Goal: Transaction & Acquisition: Purchase product/service

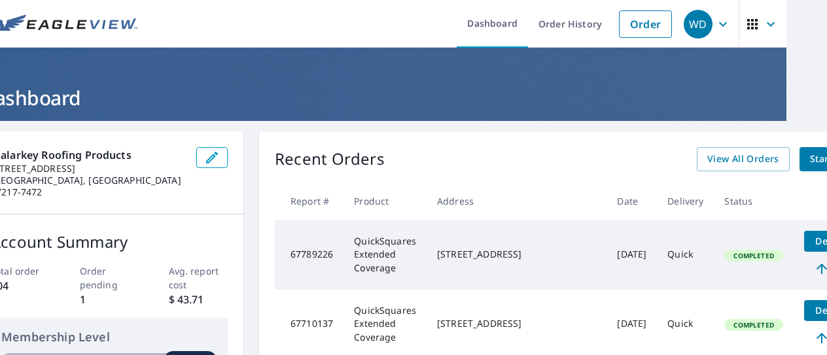
scroll to position [0, 60]
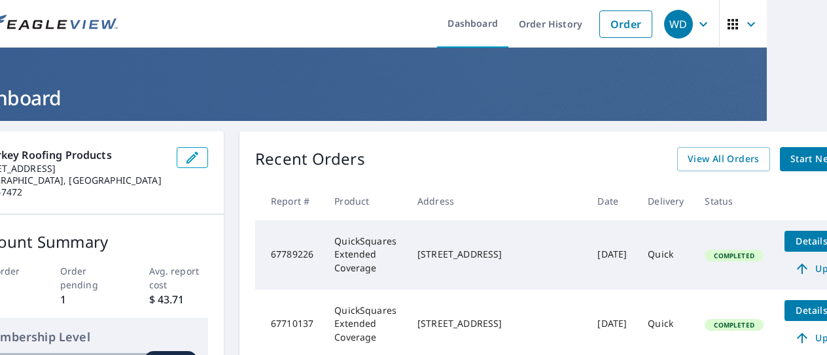
drag, startPoint x: 420, startPoint y: 175, endPoint x: 452, endPoint y: 184, distance: 32.5
click at [619, 25] on link "Order" at bounding box center [626, 23] width 53 height 27
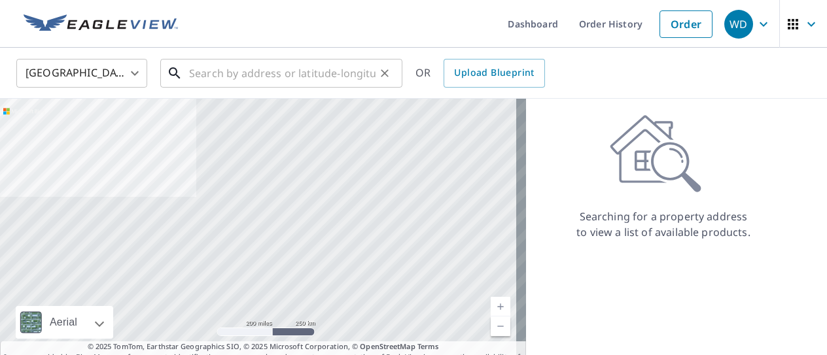
click at [273, 64] on input "text" at bounding box center [282, 73] width 187 height 37
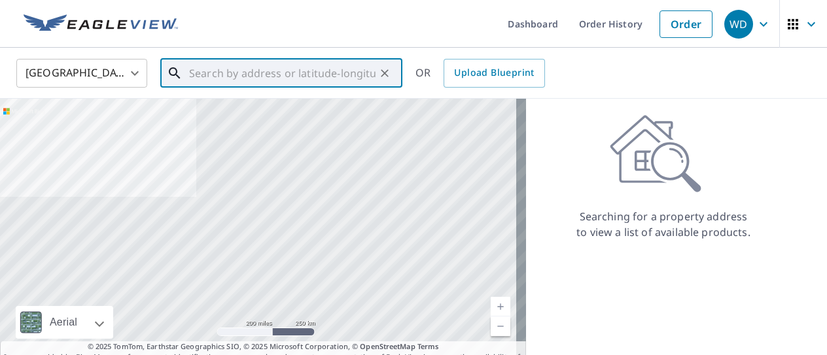
paste input "[STREET_ADDRESS]"
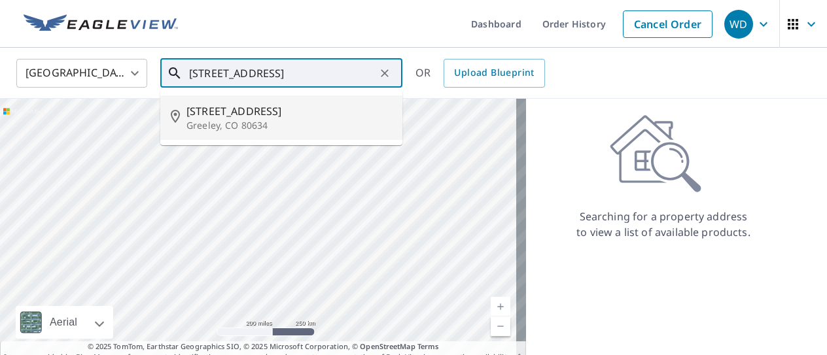
click at [274, 110] on span "[STREET_ADDRESS]" at bounding box center [290, 111] width 206 height 16
type input "[STREET_ADDRESS]"
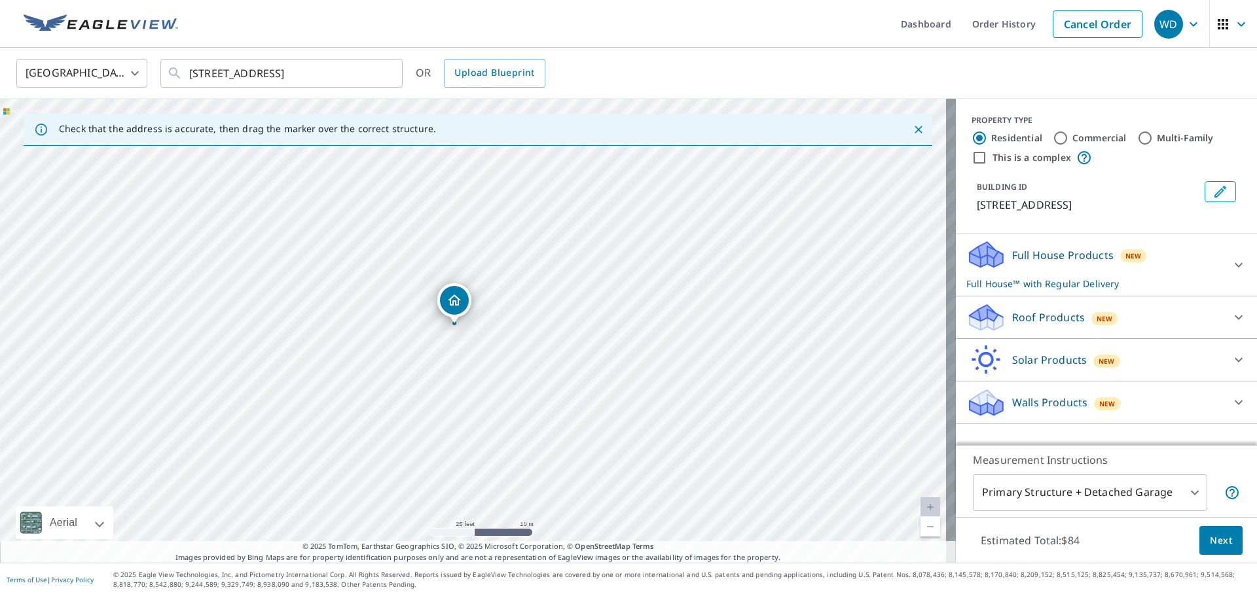
click at [827, 317] on div "Roof Products New" at bounding box center [1094, 317] width 257 height 31
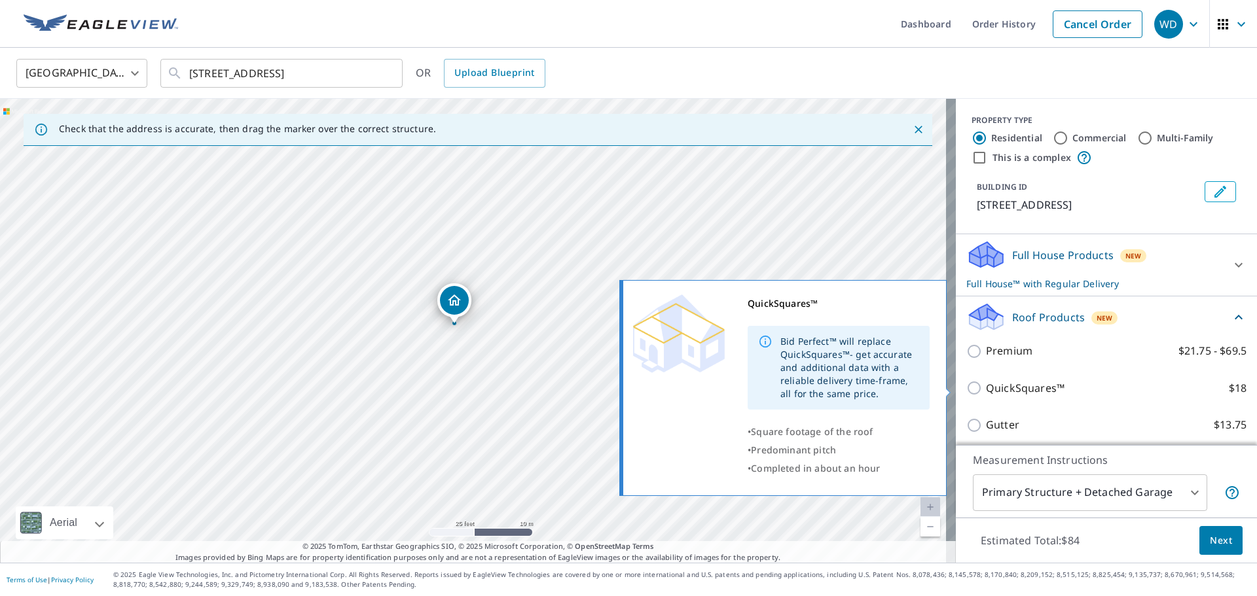
click at [827, 355] on p "QuickSquares™" at bounding box center [1025, 388] width 79 height 16
click at [827, 355] on input "QuickSquares™ $18" at bounding box center [976, 388] width 20 height 16
checkbox input "true"
checkbox input "false"
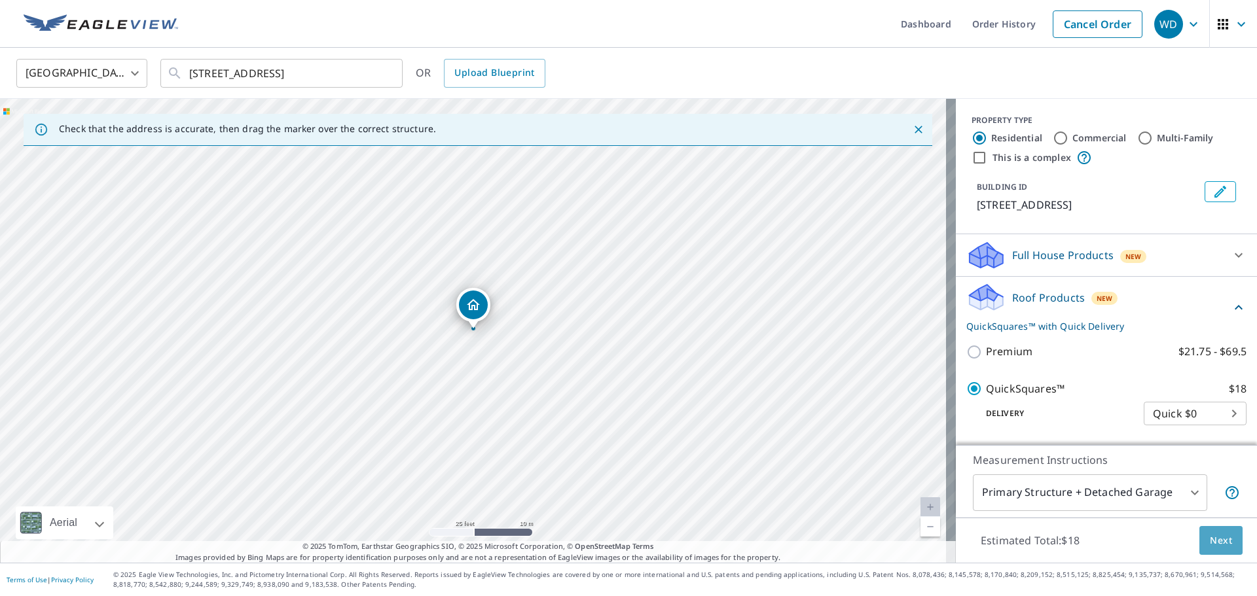
click at [827, 355] on span "Next" at bounding box center [1221, 541] width 22 height 16
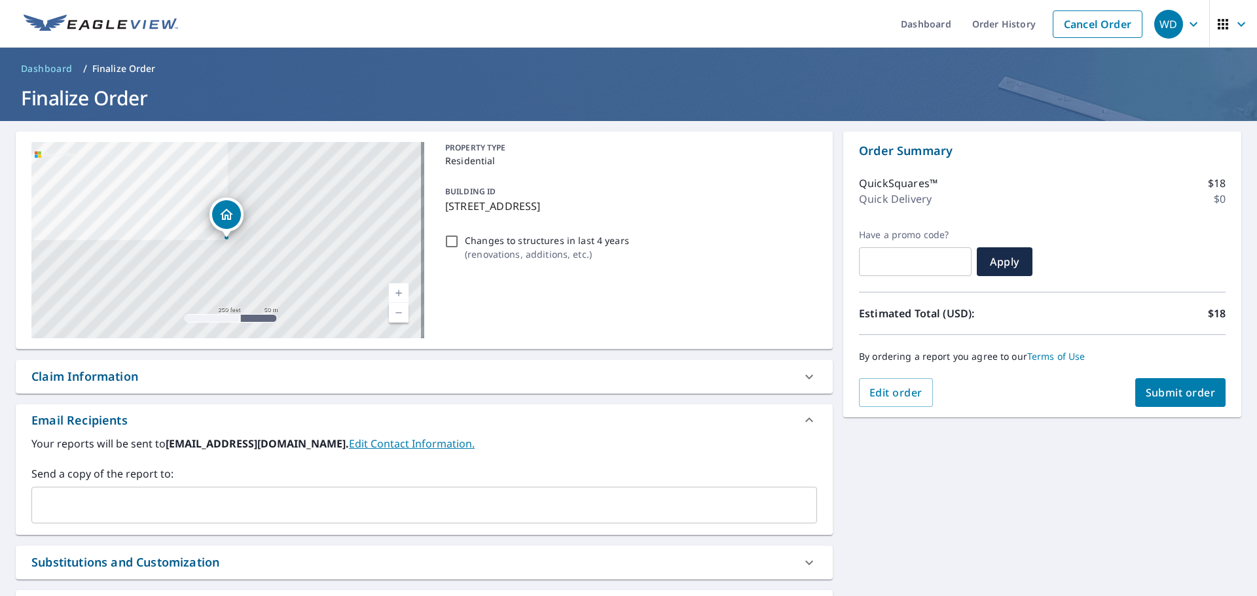
click at [827, 355] on div "Order Summary QuickSquares™ $18 Quick Delivery $0 Have a promo code? ​ Apply Es…" at bounding box center [1042, 275] width 398 height 286
click at [827, 355] on span "Submit order" at bounding box center [1180, 393] width 70 height 14
